Goal: Book appointment/travel/reservation

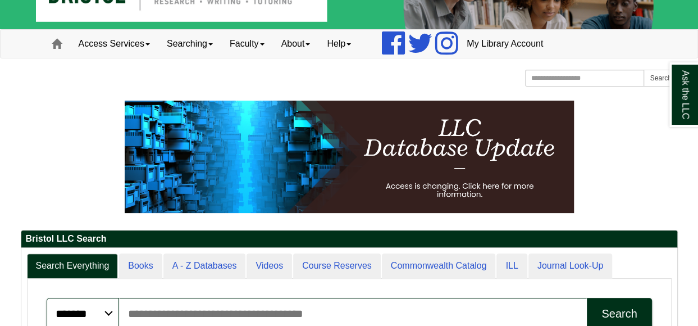
scroll to position [56, 0]
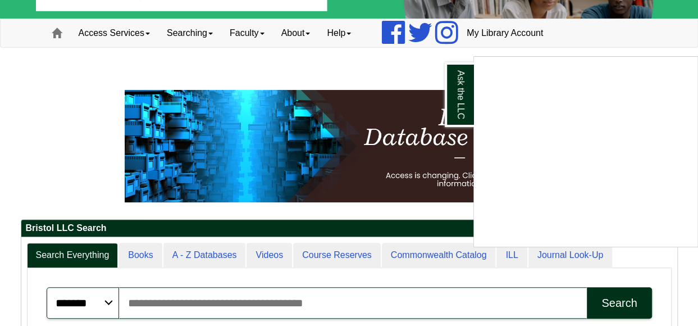
click at [110, 111] on div "Ask the LLC" at bounding box center [349, 163] width 698 height 326
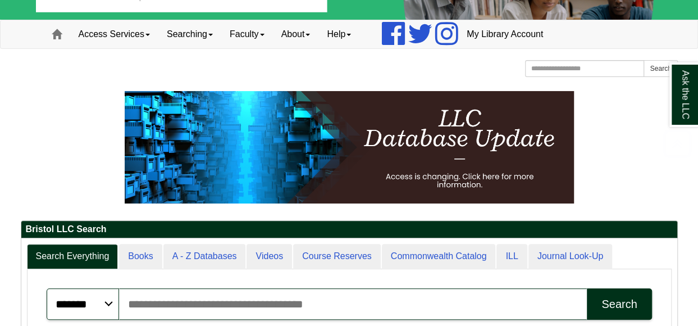
scroll to position [0, 0]
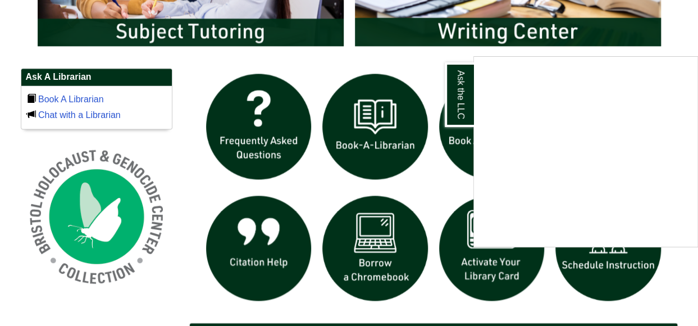
scroll to position [728, 0]
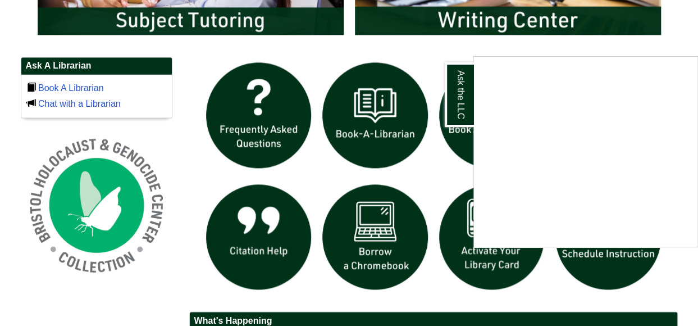
click at [61, 87] on div "Ask the LLC" at bounding box center [349, 163] width 698 height 326
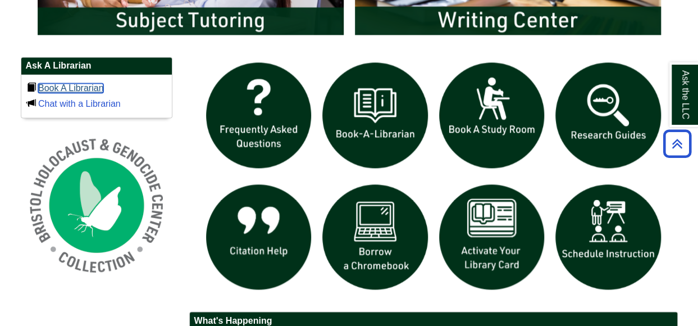
click at [61, 87] on link "Book A Librarian" at bounding box center [71, 88] width 66 height 10
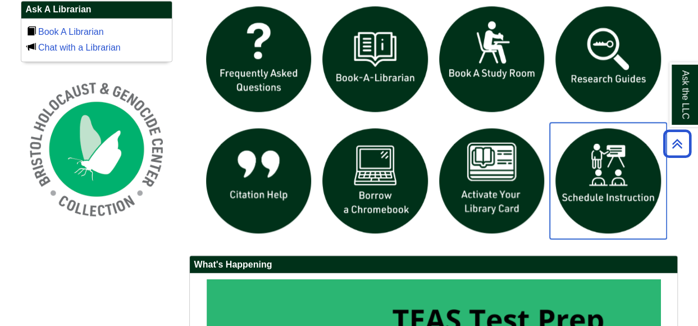
click at [573, 170] on img "slideshow" at bounding box center [608, 180] width 117 height 117
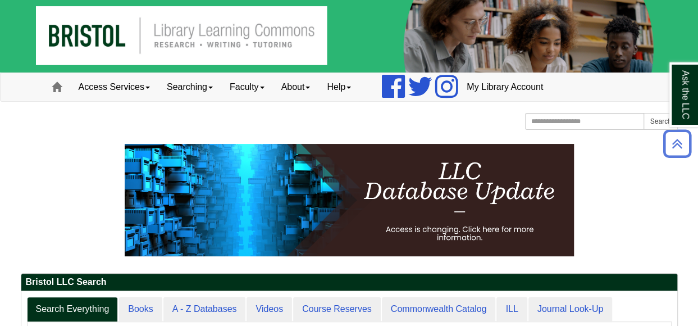
scroll to position [0, 0]
